Goal: Information Seeking & Learning: Learn about a topic

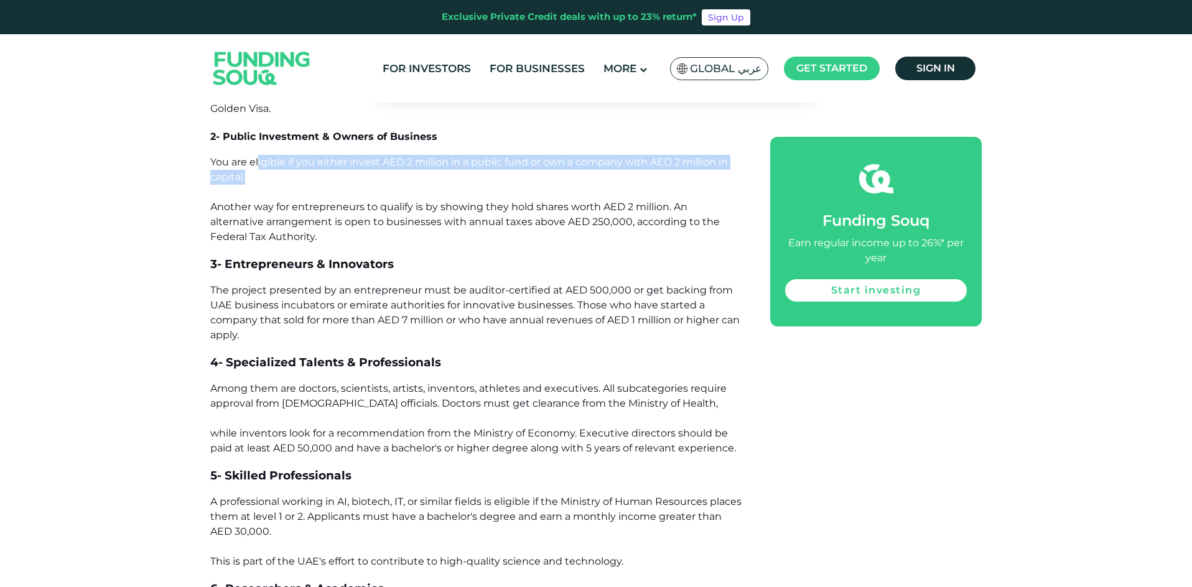
drag, startPoint x: 259, startPoint y: 165, endPoint x: 259, endPoint y: 178, distance: 13.1
click at [259, 178] on p "You are eligible if you either invest AED 2 million in a public fund or own a c…" at bounding box center [476, 200] width 532 height 90
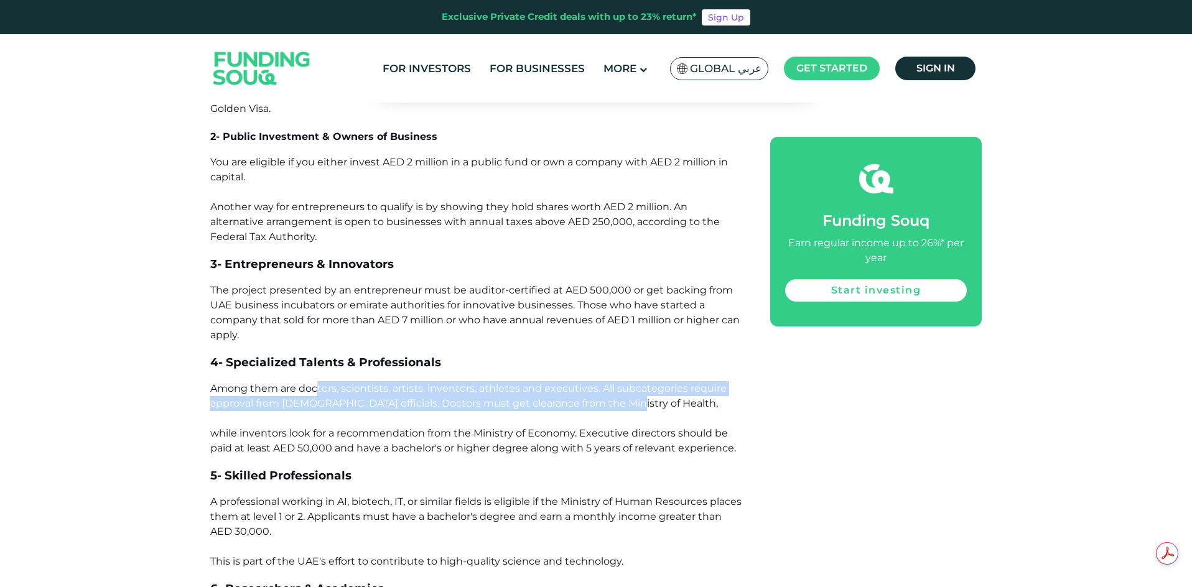
drag, startPoint x: 319, startPoint y: 386, endPoint x: 623, endPoint y: 406, distance: 304.9
click at [623, 406] on span "Among them are doctors, scientists, artists, inventors, athletes and executives…" at bounding box center [473, 419] width 526 height 72
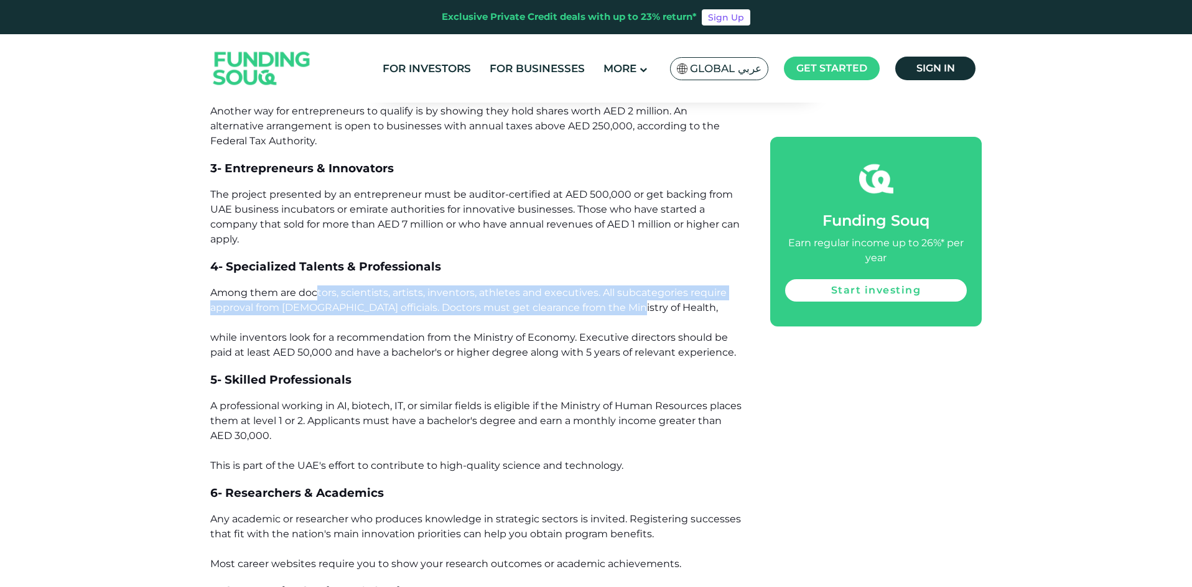
scroll to position [1369, 0]
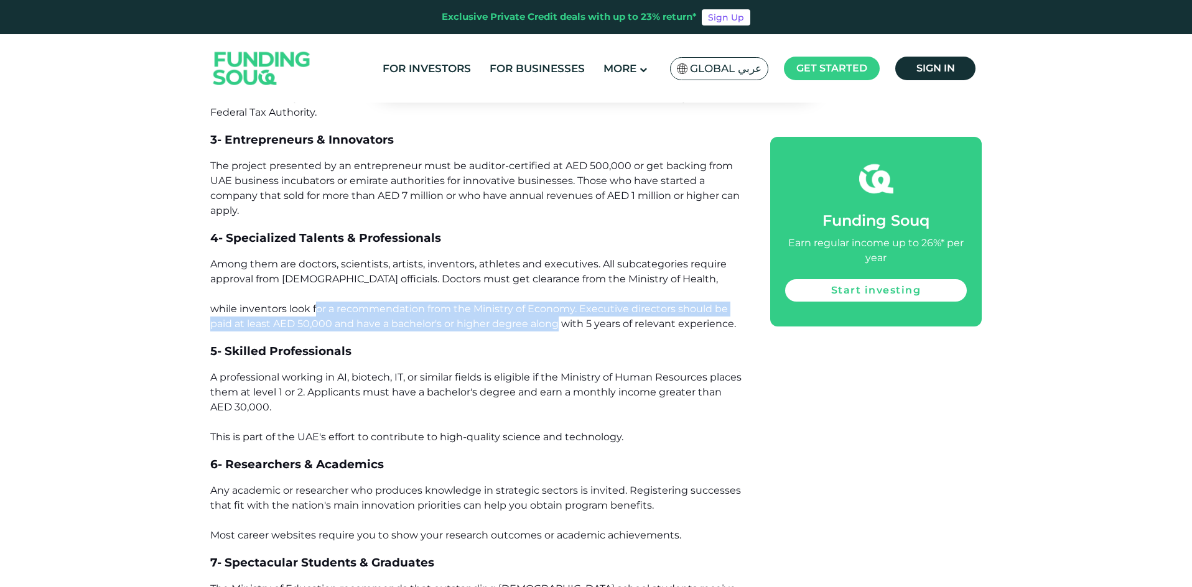
drag, startPoint x: 318, startPoint y: 305, endPoint x: 560, endPoint y: 327, distance: 243.0
click at [560, 327] on span "Among them are doctors, scientists, artists, inventors, athletes and executives…" at bounding box center [473, 294] width 526 height 72
click at [461, 328] on span "Among them are doctors, scientists, artists, inventors, athletes and executives…" at bounding box center [473, 294] width 526 height 72
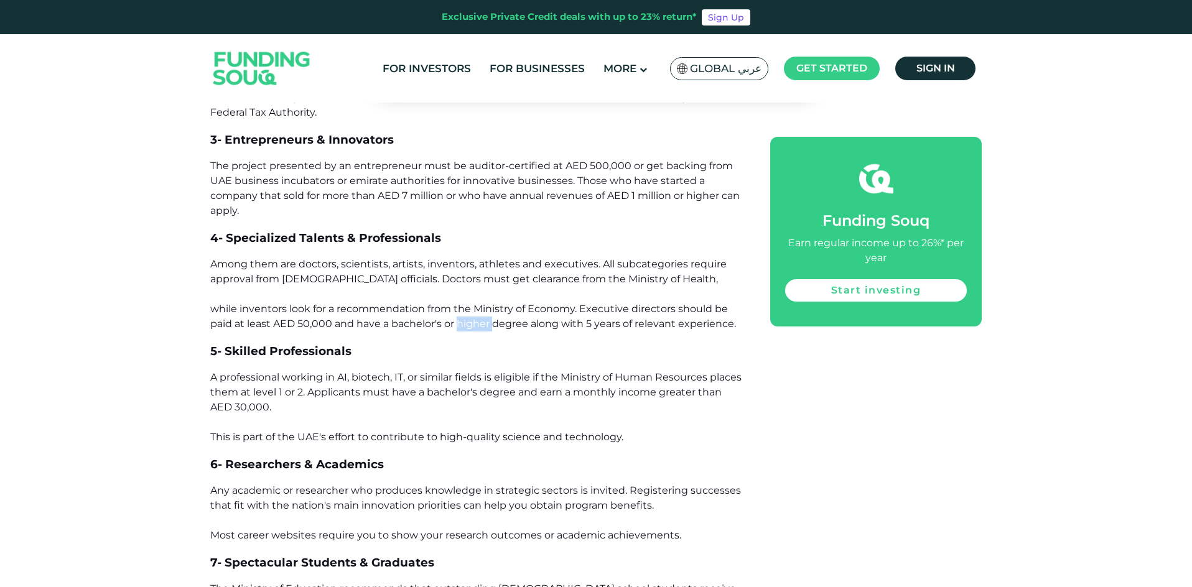
click at [461, 328] on span "Among them are doctors, scientists, artists, inventors, athletes and executives…" at bounding box center [473, 294] width 526 height 72
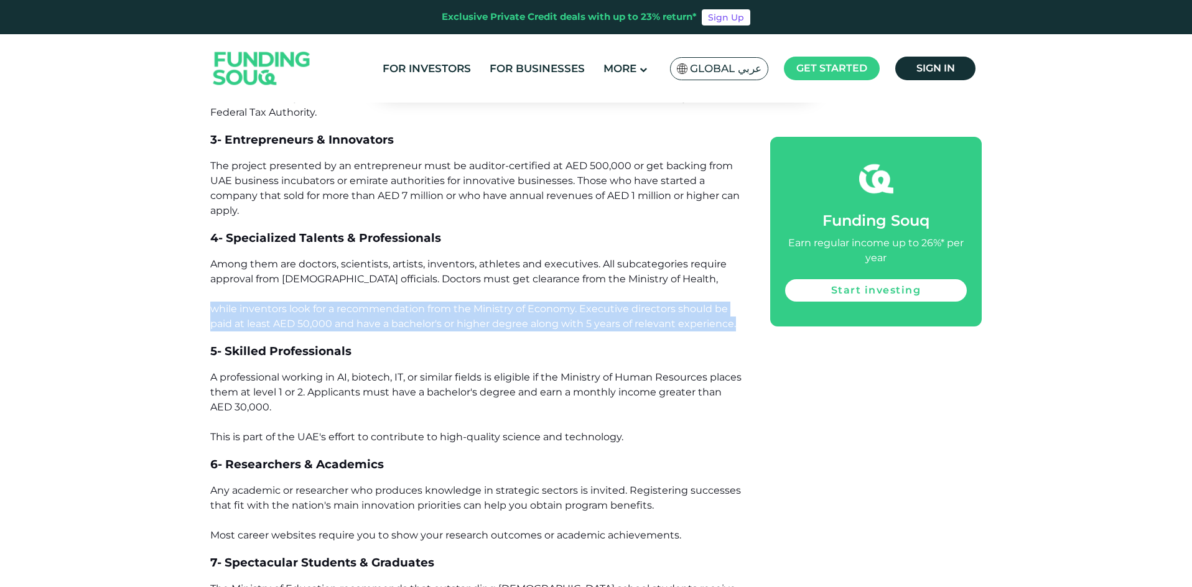
click at [461, 328] on span "Among them are doctors, scientists, artists, inventors, athletes and executives…" at bounding box center [473, 294] width 526 height 72
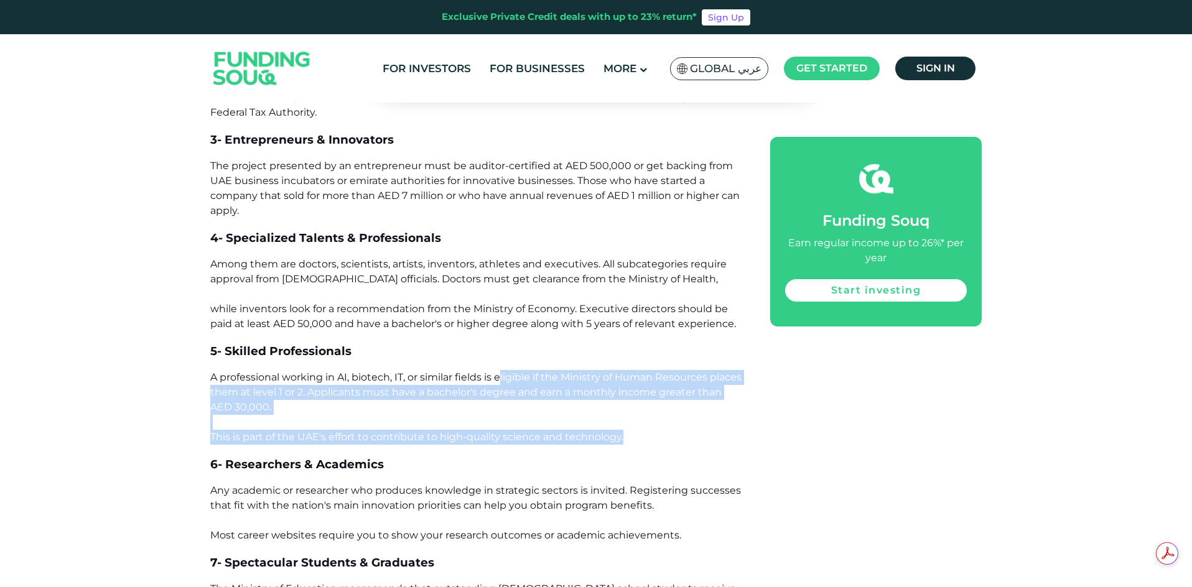
drag, startPoint x: 500, startPoint y: 377, endPoint x: 625, endPoint y: 441, distance: 140.0
click at [625, 441] on p "A professional working in AI, biotech, IT, or similar fields is eligible if the…" at bounding box center [476, 407] width 532 height 75
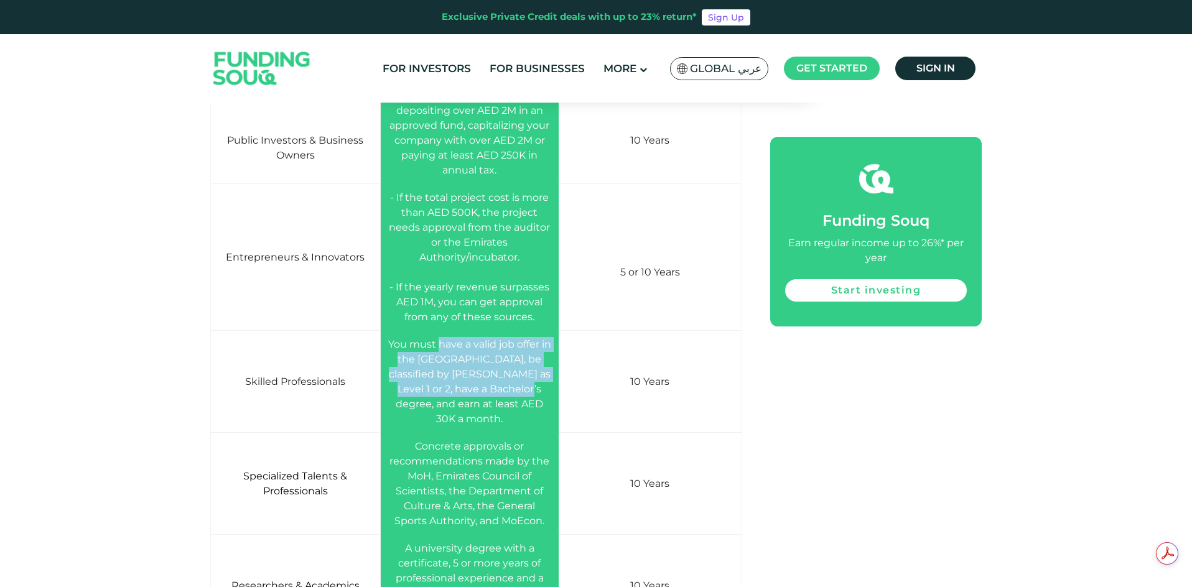
drag, startPoint x: 446, startPoint y: 345, endPoint x: 499, endPoint y: 384, distance: 66.2
click at [499, 384] on span "You must have a valid job offer in the [GEOGRAPHIC_DATA], be classified by [PER…" at bounding box center [469, 381] width 163 height 86
